Goal: Information Seeking & Learning: Learn about a topic

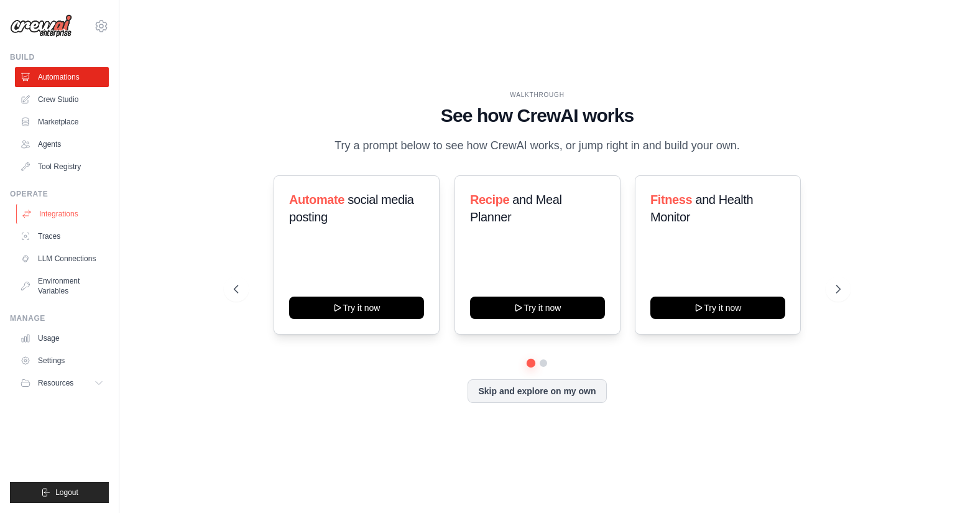
click at [58, 210] on link "Integrations" at bounding box center [63, 214] width 94 height 20
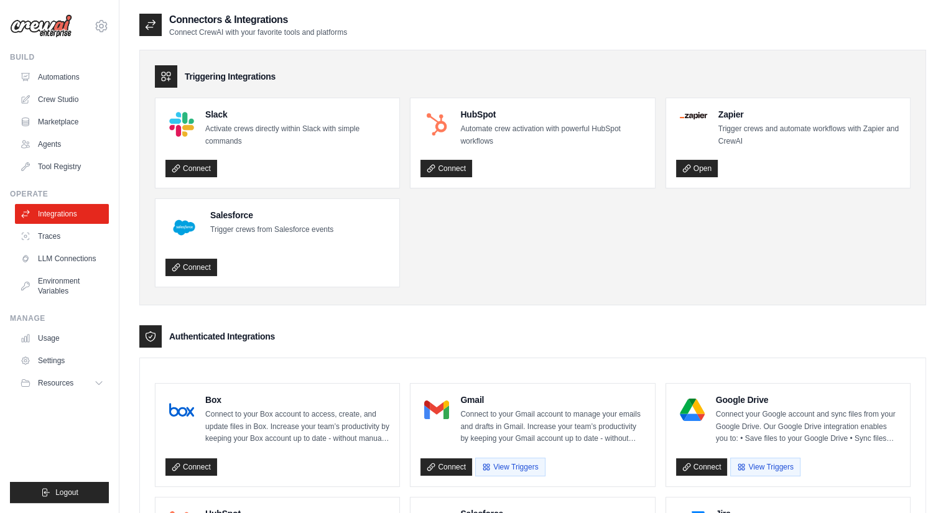
drag, startPoint x: 849, startPoint y: 237, endPoint x: 852, endPoint y: 280, distance: 43.6
click at [852, 280] on ul "Slack Activate crews directly within Slack with simple commands Connect HubSpot…" at bounding box center [532, 193] width 755 height 190
click at [60, 124] on link "Marketplace" at bounding box center [63, 122] width 94 height 20
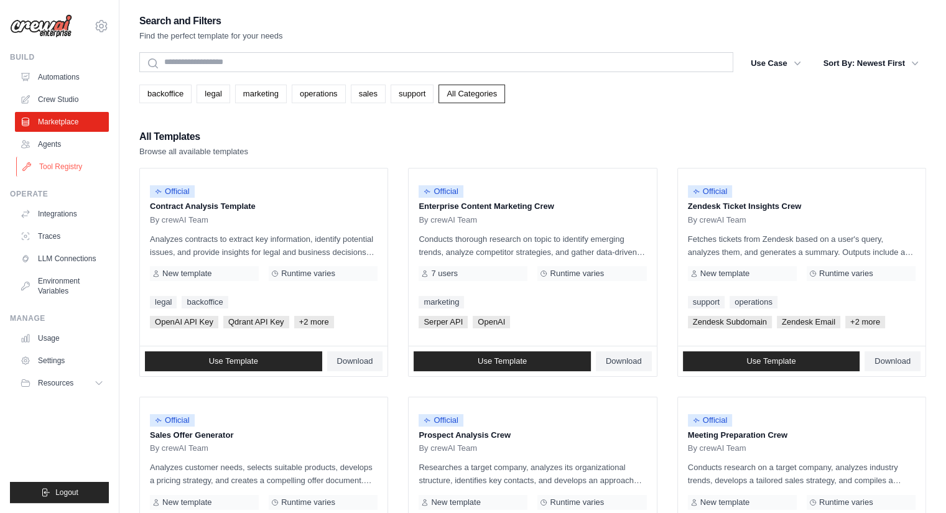
click at [52, 169] on link "Tool Registry" at bounding box center [63, 167] width 94 height 20
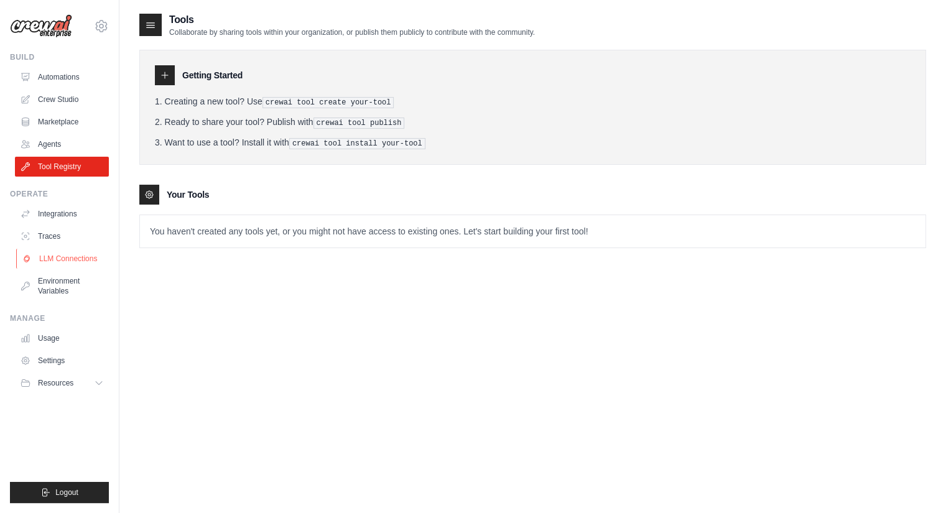
click at [62, 255] on link "LLM Connections" at bounding box center [63, 259] width 94 height 20
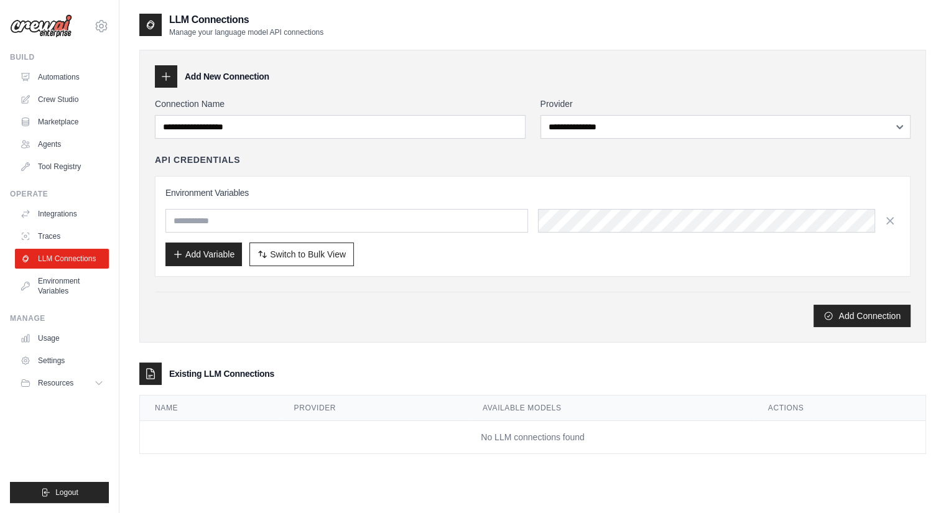
click at [611, 113] on div "**********" at bounding box center [725, 118] width 371 height 41
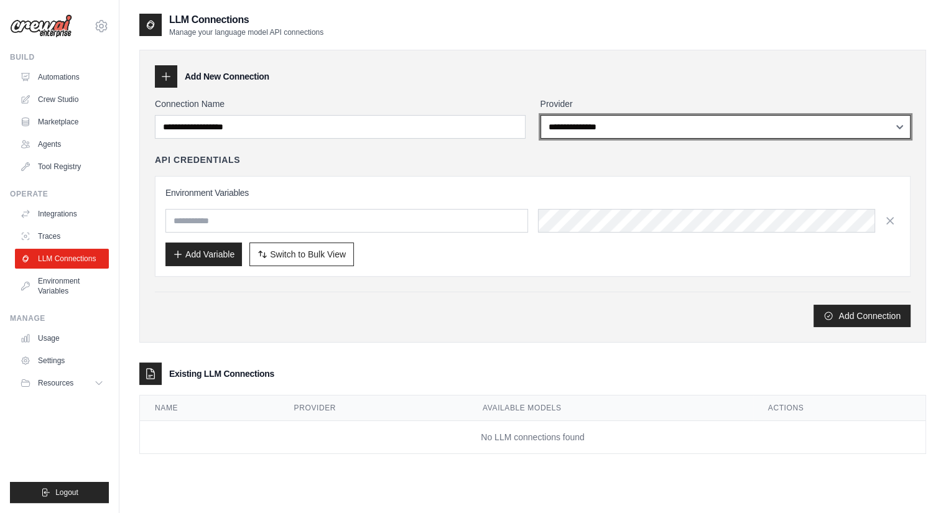
click at [609, 122] on select "**********" at bounding box center [725, 127] width 371 height 24
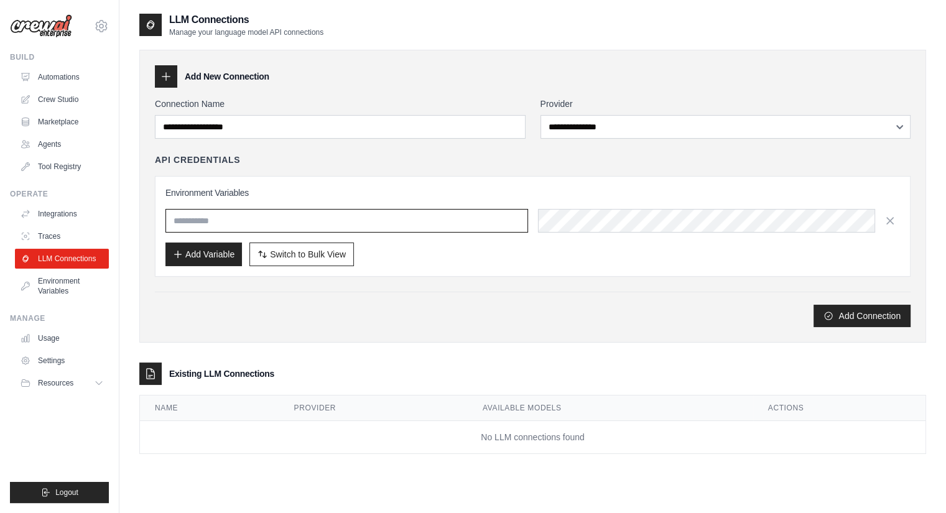
click at [280, 221] on input "text" at bounding box center [346, 221] width 363 height 24
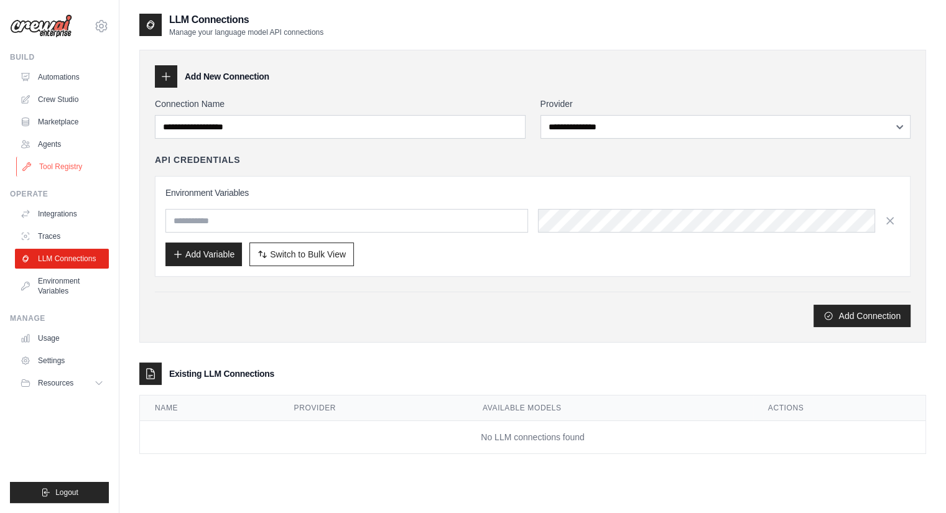
click at [59, 173] on link "Tool Registry" at bounding box center [63, 167] width 94 height 20
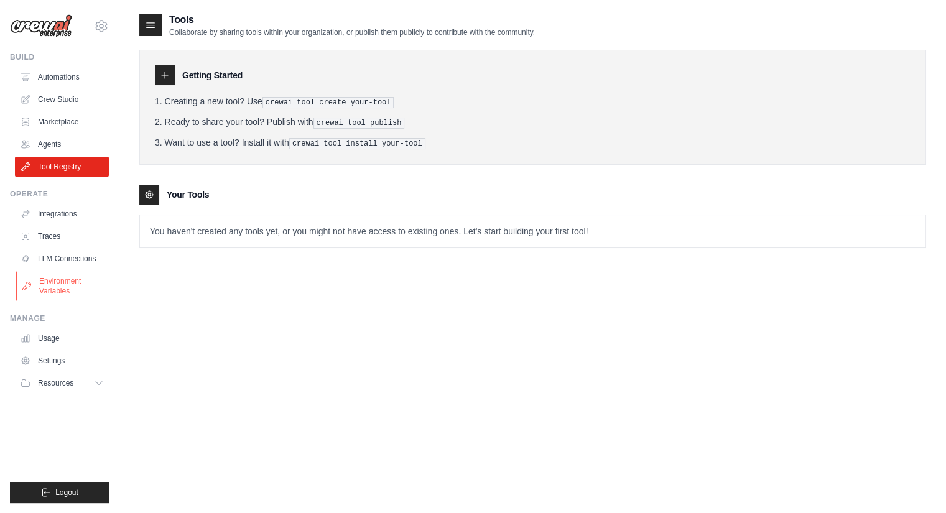
click at [60, 292] on link "Environment Variables" at bounding box center [63, 286] width 94 height 30
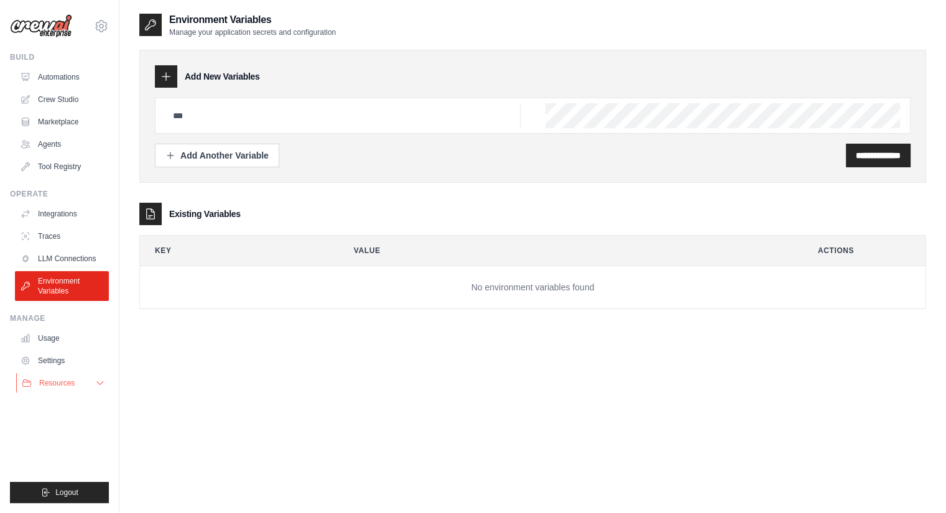
click at [101, 389] on button "Resources" at bounding box center [63, 383] width 94 height 20
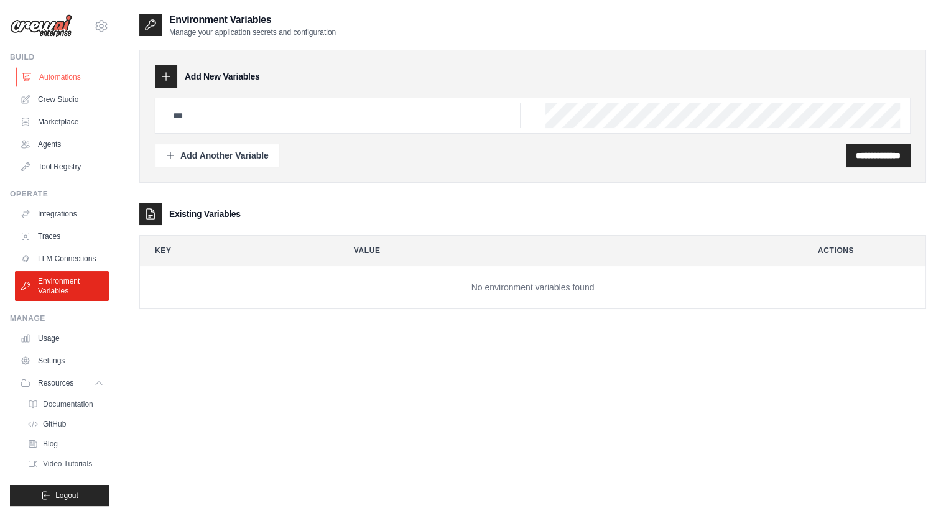
click at [72, 75] on link "Automations" at bounding box center [63, 77] width 94 height 20
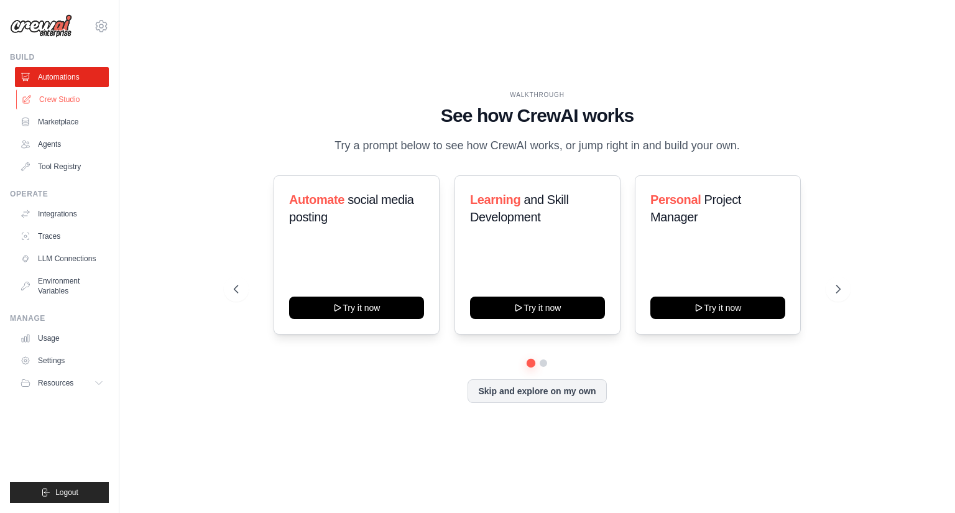
click at [67, 101] on link "Crew Studio" at bounding box center [63, 100] width 94 height 20
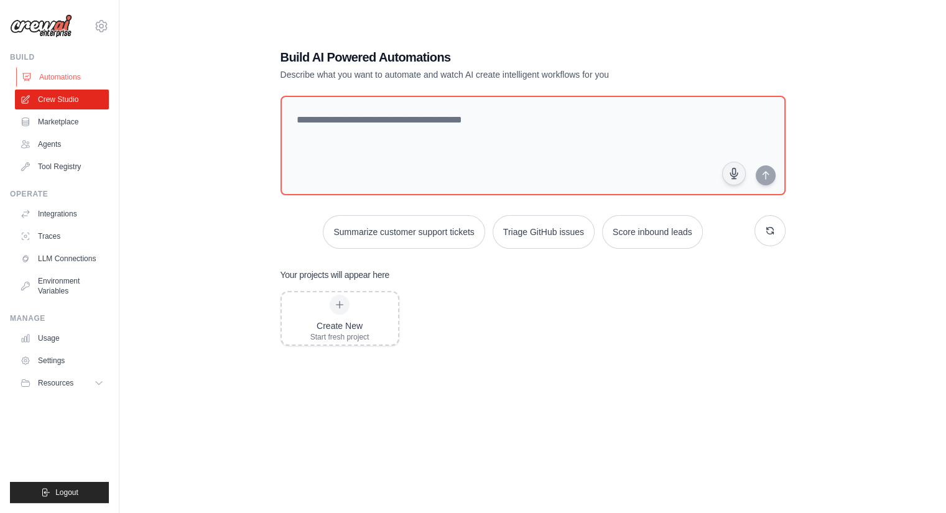
click at [66, 84] on link "Automations" at bounding box center [63, 77] width 94 height 20
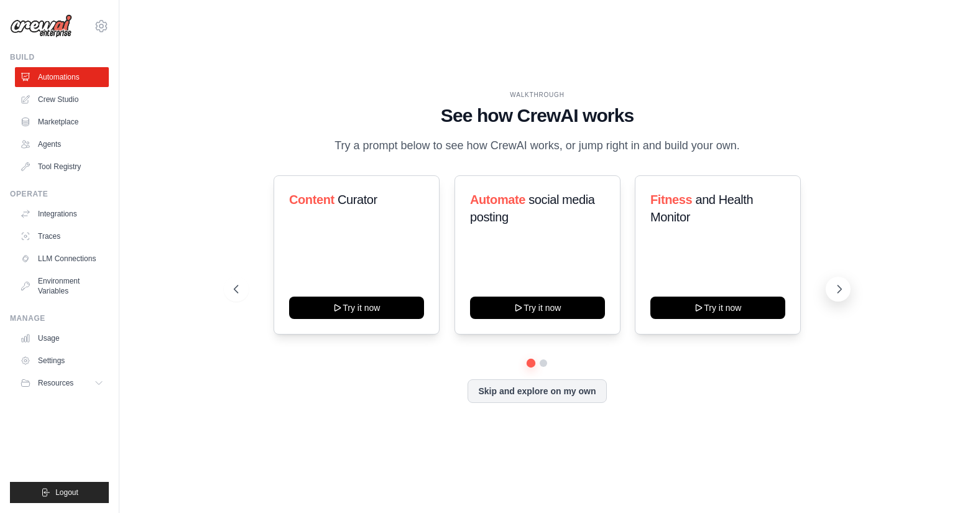
click at [842, 289] on icon at bounding box center [840, 288] width 4 height 7
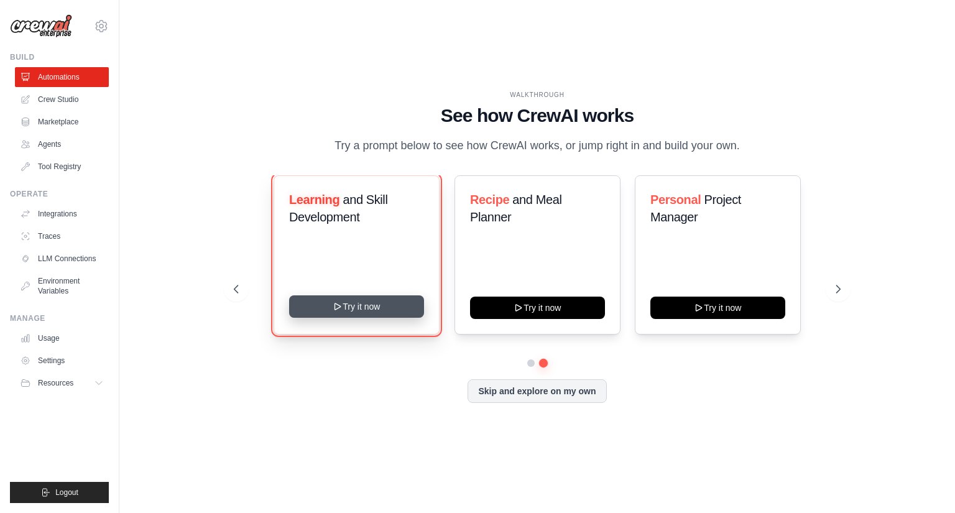
click at [316, 309] on button "Try it now" at bounding box center [356, 306] width 135 height 22
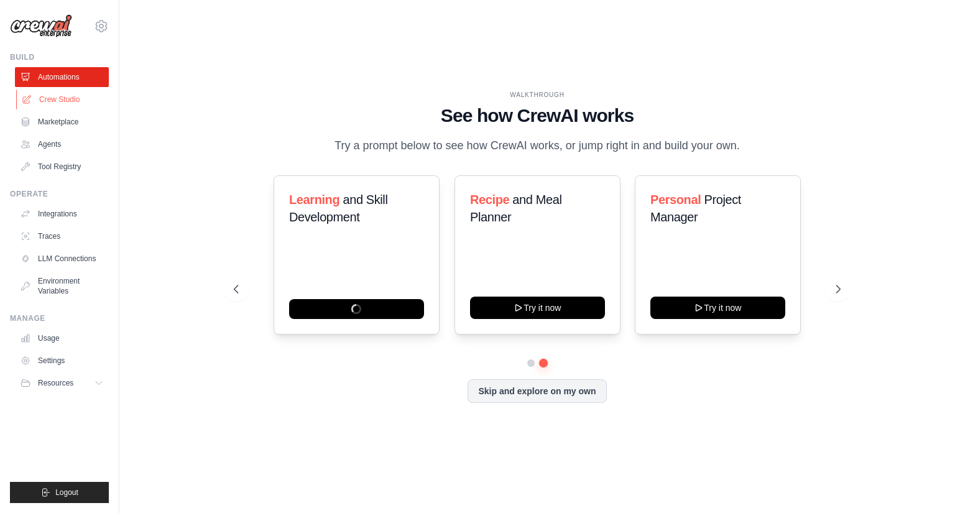
click at [61, 105] on link "Crew Studio" at bounding box center [63, 100] width 94 height 20
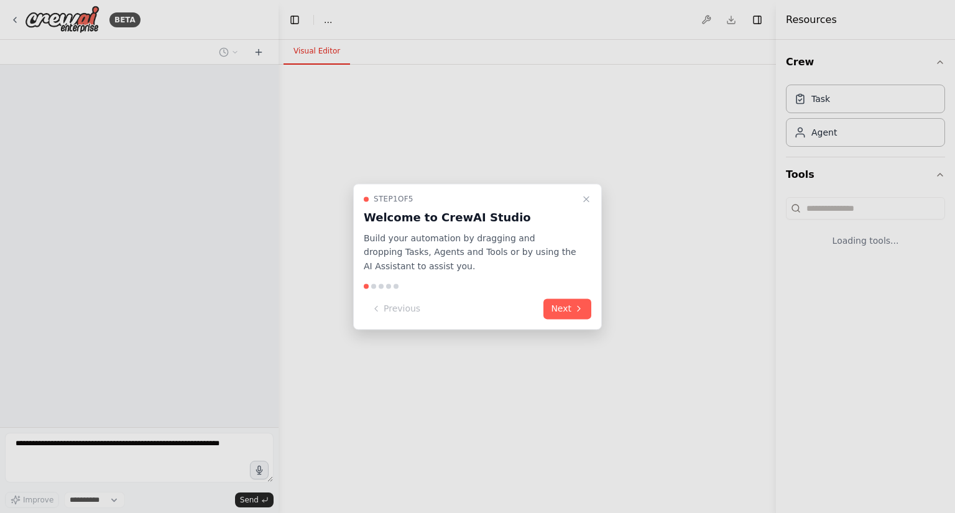
select select "****"
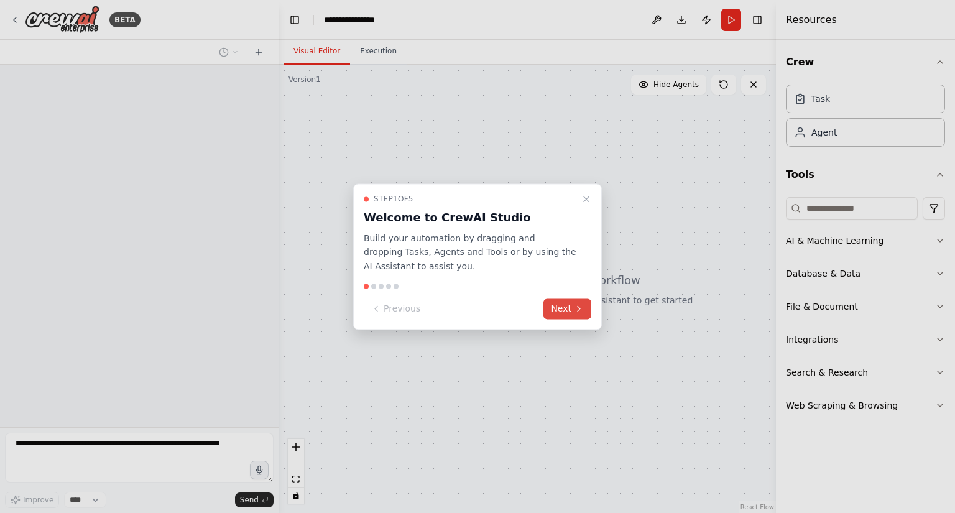
click at [558, 313] on button "Next" at bounding box center [567, 308] width 48 height 21
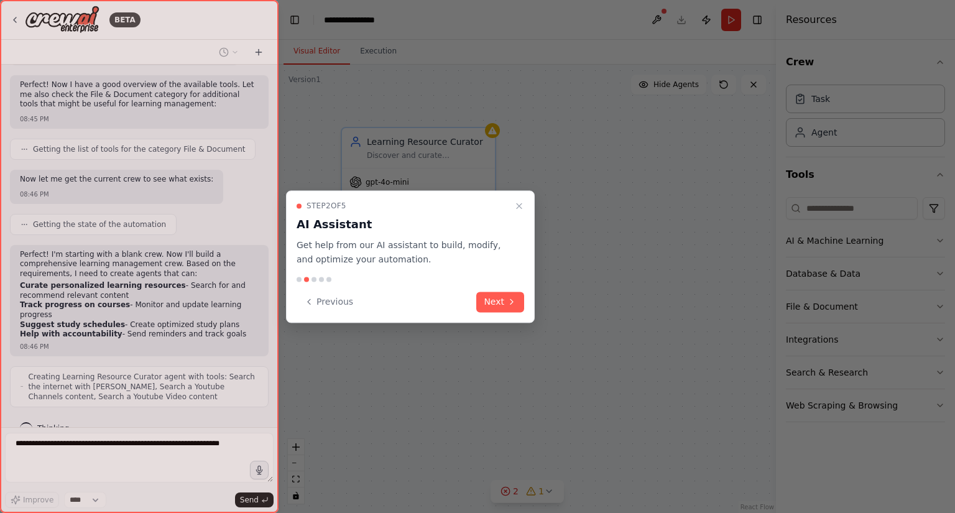
scroll to position [411, 0]
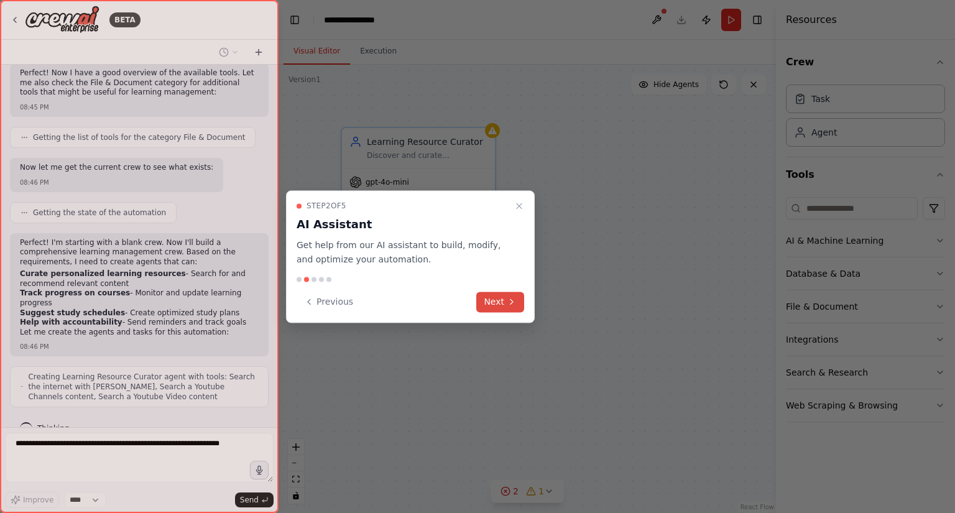
click at [499, 300] on button "Next" at bounding box center [500, 302] width 48 height 21
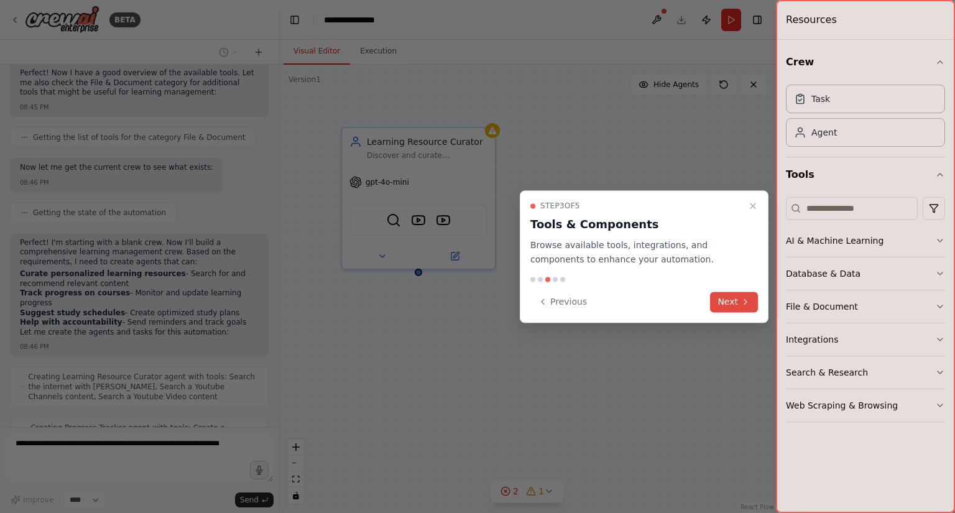
scroll to position [452, 0]
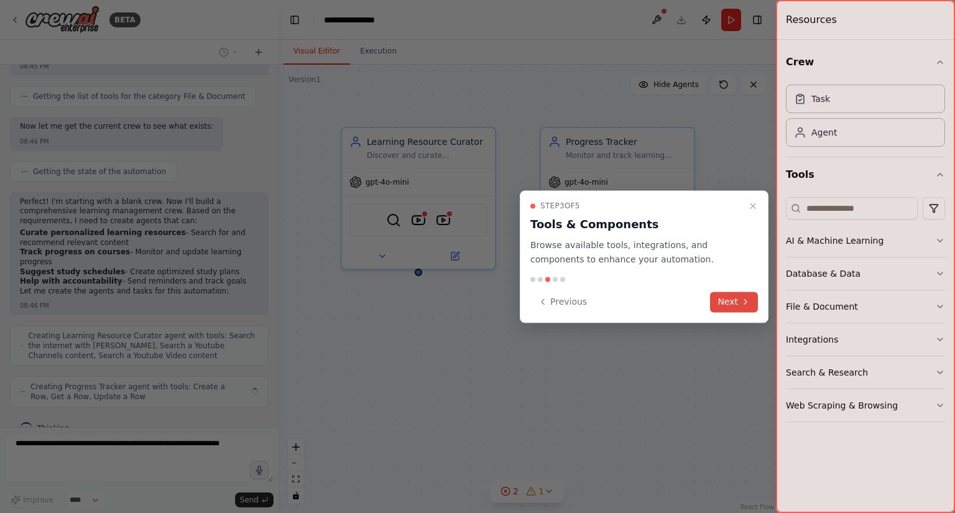
click at [729, 297] on button "Next" at bounding box center [734, 302] width 48 height 21
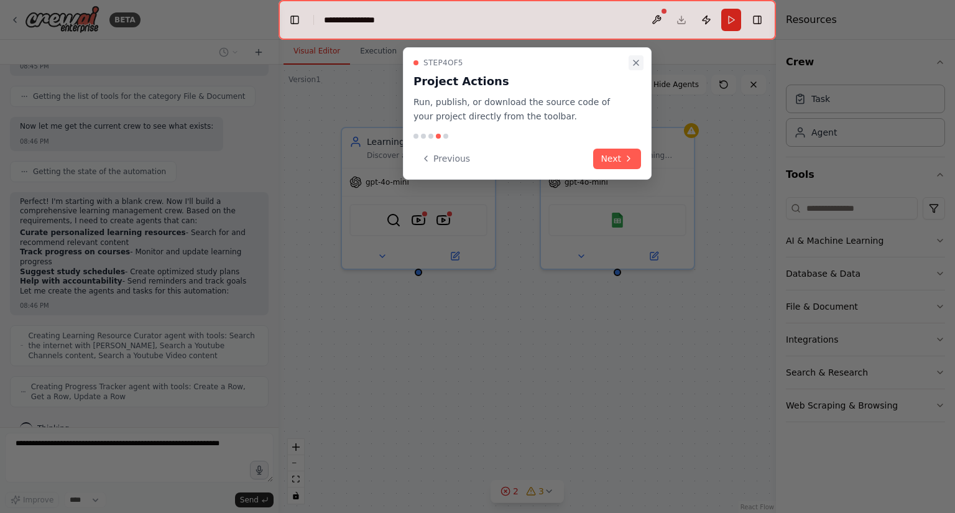
click at [634, 64] on icon "Close walkthrough" at bounding box center [636, 63] width 10 height 10
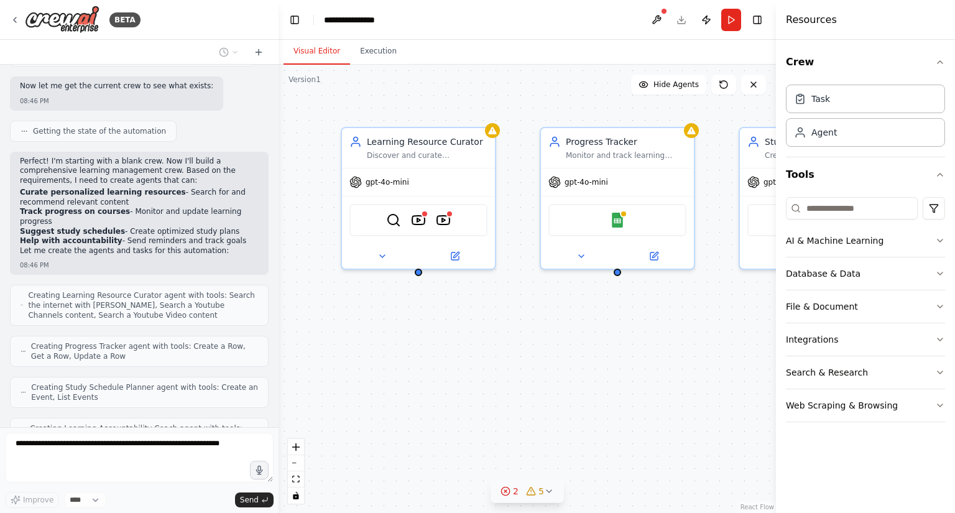
scroll to position [533, 0]
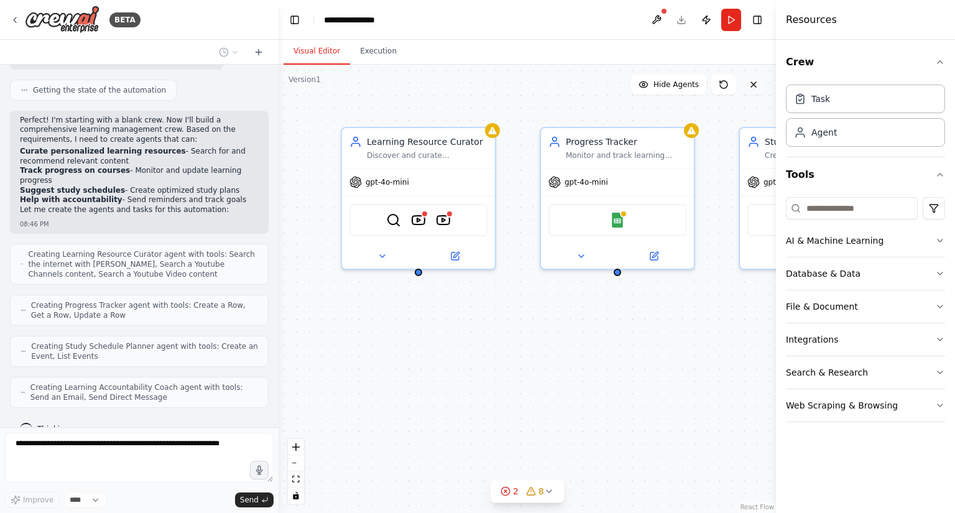
click at [756, 83] on icon at bounding box center [754, 85] width 10 height 10
click at [755, 83] on icon at bounding box center [753, 84] width 5 height 5
click at [14, 20] on icon at bounding box center [15, 19] width 2 height 5
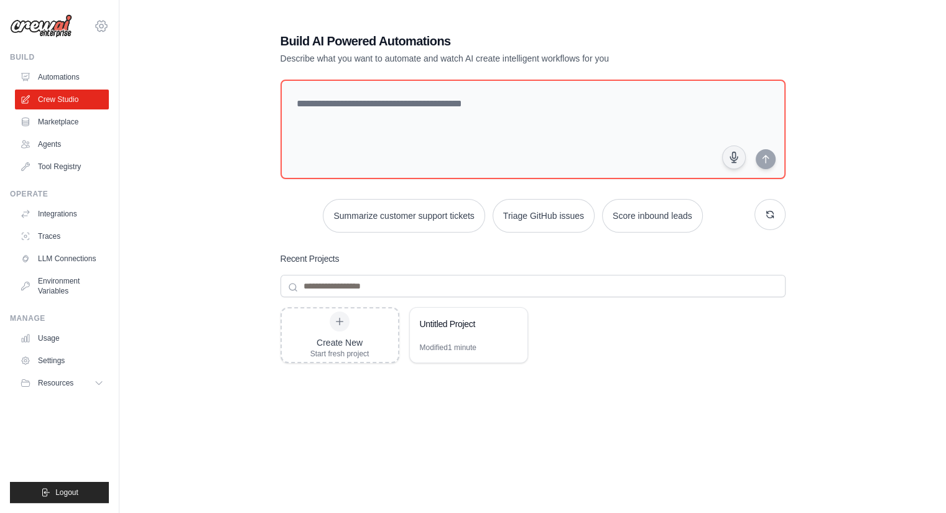
click at [105, 26] on icon at bounding box center [101, 26] width 15 height 15
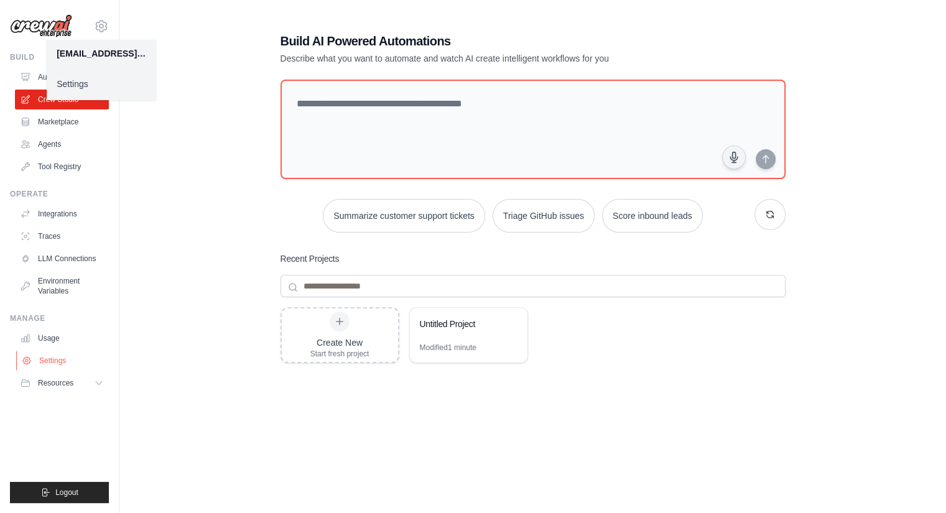
click at [96, 376] on button "Resources" at bounding box center [62, 383] width 94 height 20
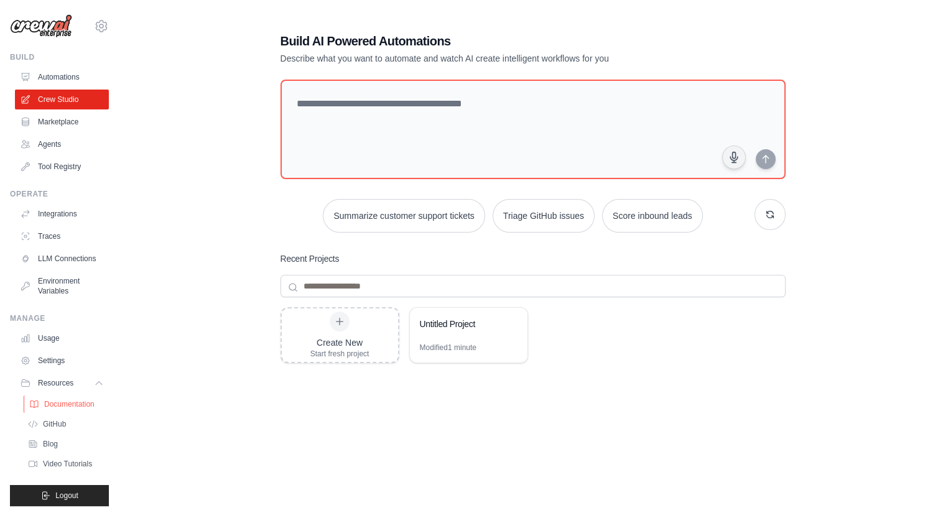
click at [81, 409] on span "Documentation" at bounding box center [69, 404] width 50 height 10
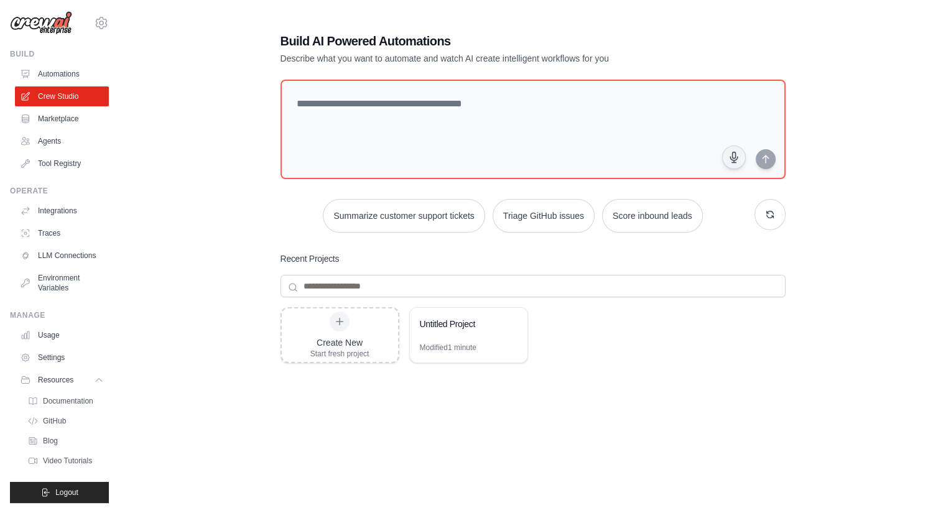
scroll to position [12, 0]
